Goal: Task Accomplishment & Management: Manage account settings

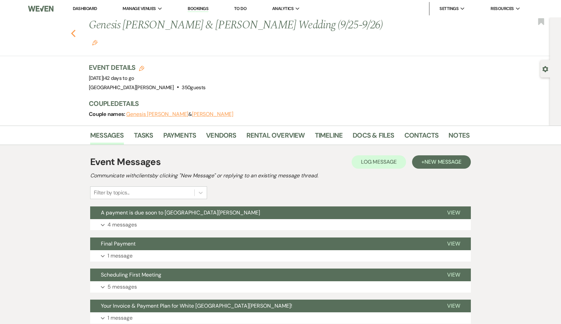
click at [74, 29] on icon "Previous" at bounding box center [73, 33] width 5 height 8
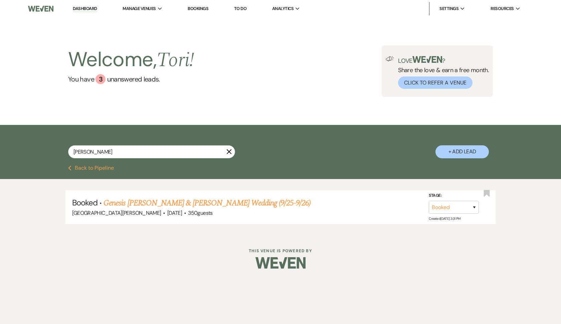
click at [229, 152] on use "button" at bounding box center [229, 151] width 5 height 5
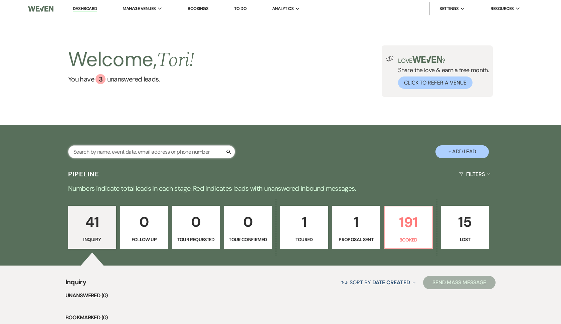
click at [201, 153] on input "text" at bounding box center [151, 151] width 167 height 13
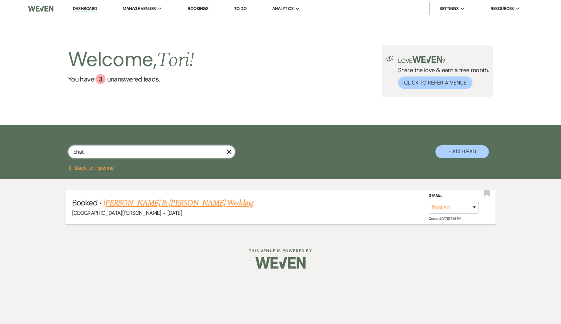
type input "chat"
click at [170, 206] on link "[PERSON_NAME] & [PERSON_NAME] Wedding" at bounding box center [179, 203] width 150 height 12
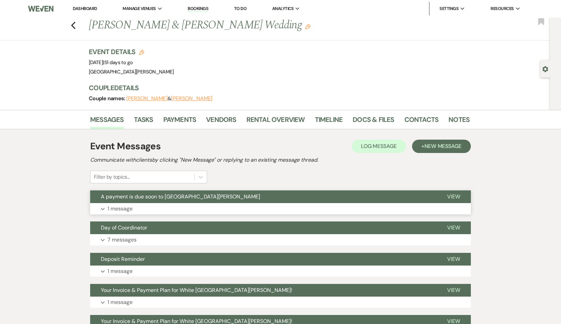
click at [142, 208] on button "Expand 1 message" at bounding box center [280, 208] width 381 height 11
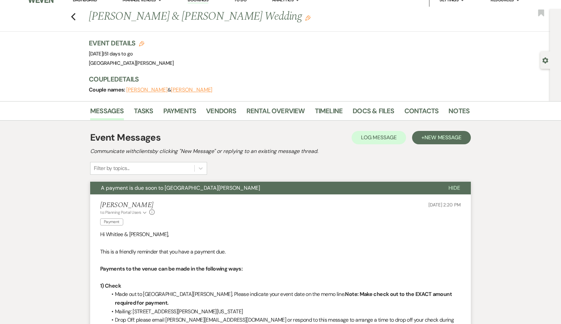
scroll to position [9, 0]
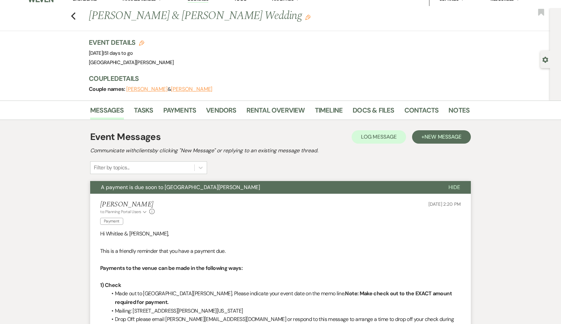
click at [146, 198] on li "[PERSON_NAME] to: Planning Portal Users Expand Info Payment [DATE] 2:20 PM Hi W…" at bounding box center [280, 309] width 381 height 231
click at [456, 186] on span "Hide" at bounding box center [454, 187] width 12 height 7
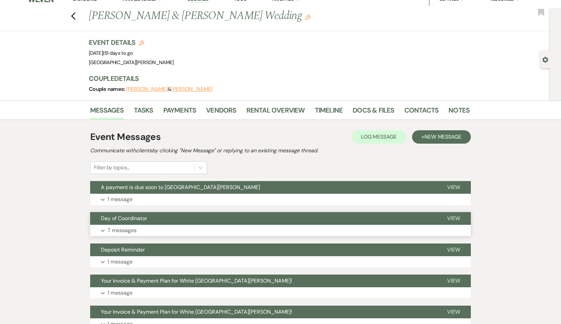
click at [239, 231] on button "Expand 7 messages" at bounding box center [280, 230] width 381 height 11
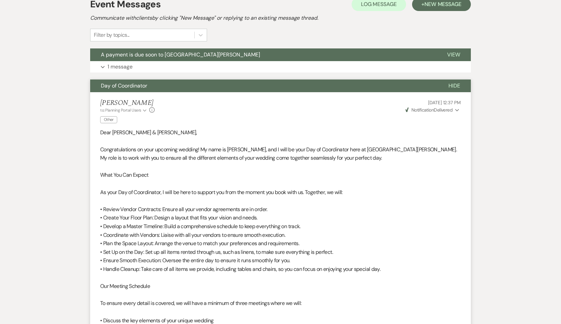
scroll to position [110, 0]
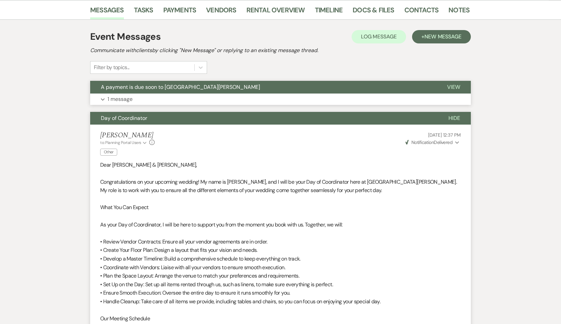
click at [190, 93] on button "A payment is due soon to [GEOGRAPHIC_DATA][PERSON_NAME]" at bounding box center [263, 87] width 346 height 13
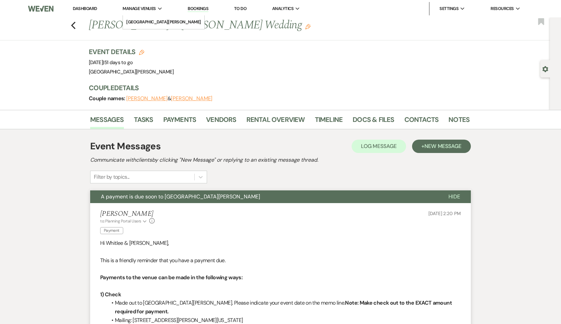
scroll to position [0, 0]
click at [145, 21] on li "[GEOGRAPHIC_DATA][PERSON_NAME]" at bounding box center [163, 22] width 75 height 7
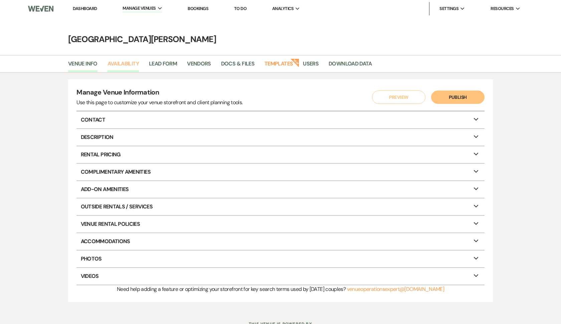
click at [136, 66] on link "Availability" at bounding box center [123, 65] width 31 height 13
select select "3"
select select "2026"
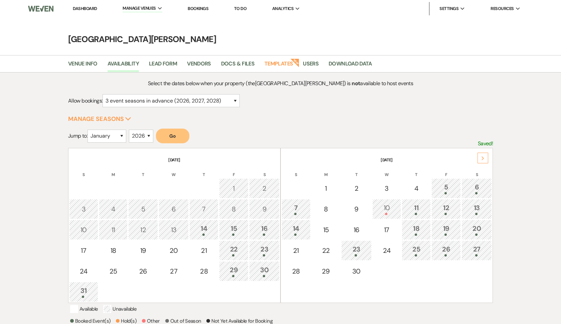
click at [88, 10] on link "Dashboard" at bounding box center [85, 9] width 24 height 6
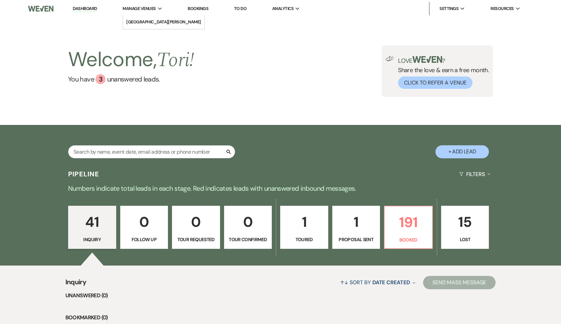
click at [130, 8] on span "Manage Venues" at bounding box center [139, 8] width 33 height 7
click at [132, 23] on li "[GEOGRAPHIC_DATA][PERSON_NAME]" at bounding box center [163, 22] width 75 height 7
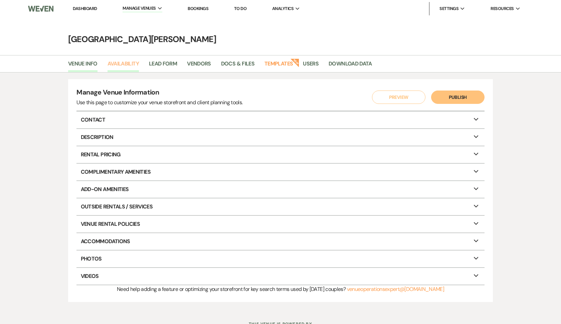
click at [120, 61] on link "Availability" at bounding box center [123, 65] width 31 height 13
select select "3"
select select "2026"
